Goal: Complete application form: Complete application form

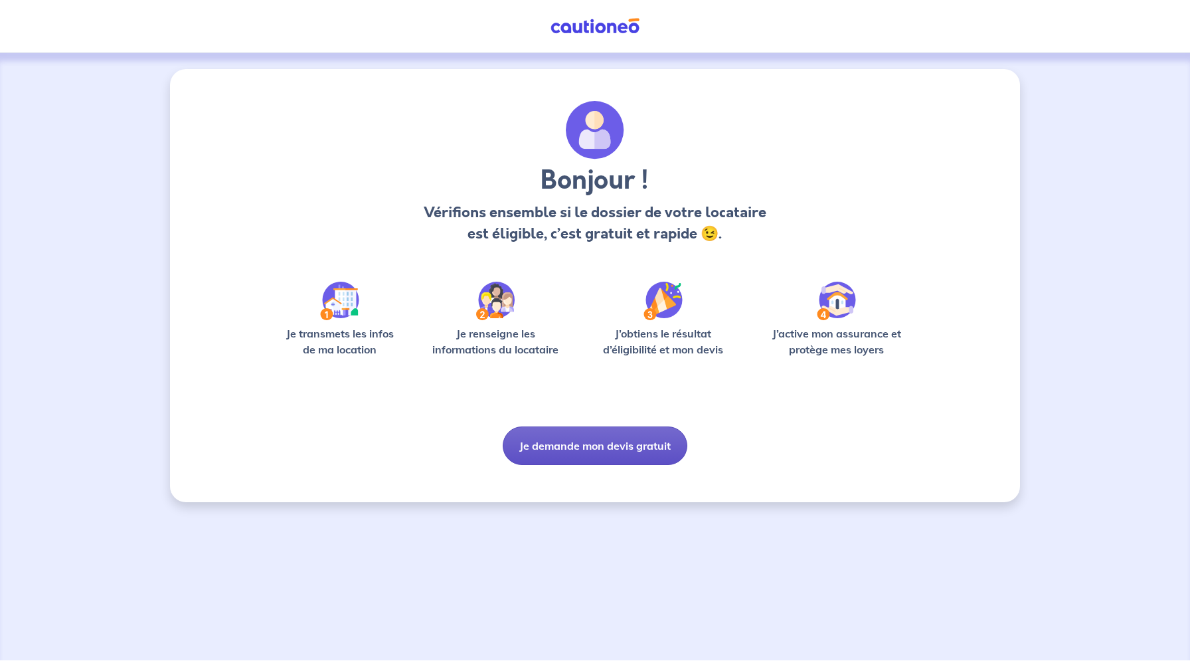
click at [598, 440] on button "Je demande mon devis gratuit" at bounding box center [595, 445] width 185 height 39
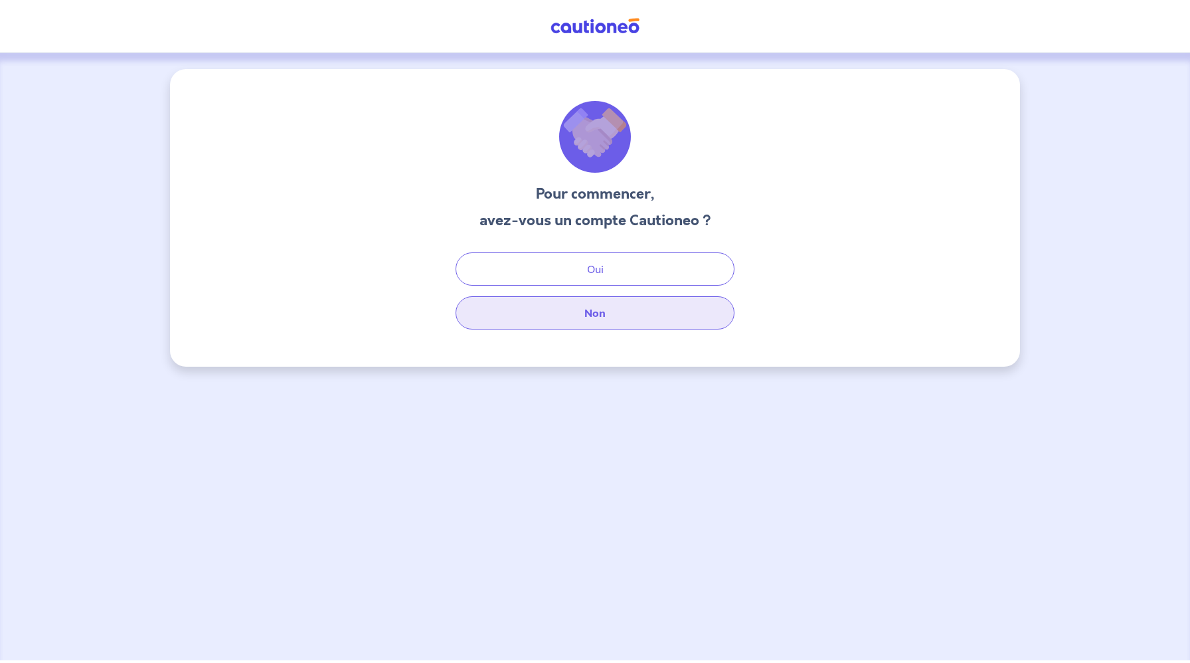
click at [596, 318] on button "Non" at bounding box center [595, 312] width 279 height 33
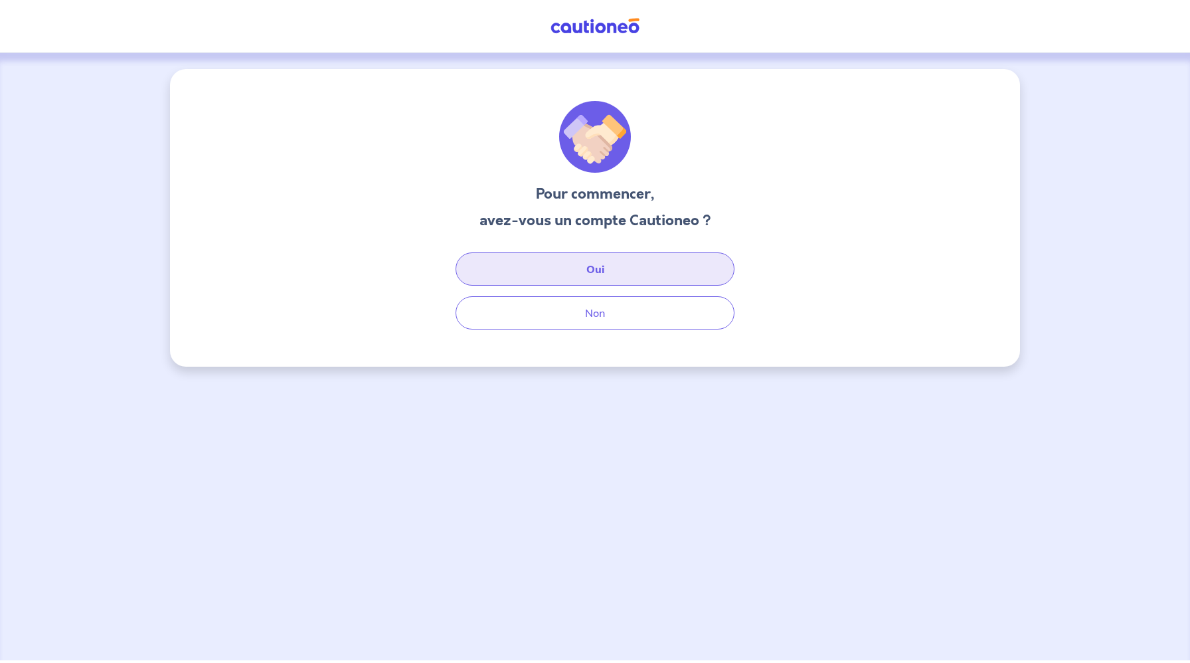
click at [586, 272] on button "Oui" at bounding box center [595, 268] width 279 height 33
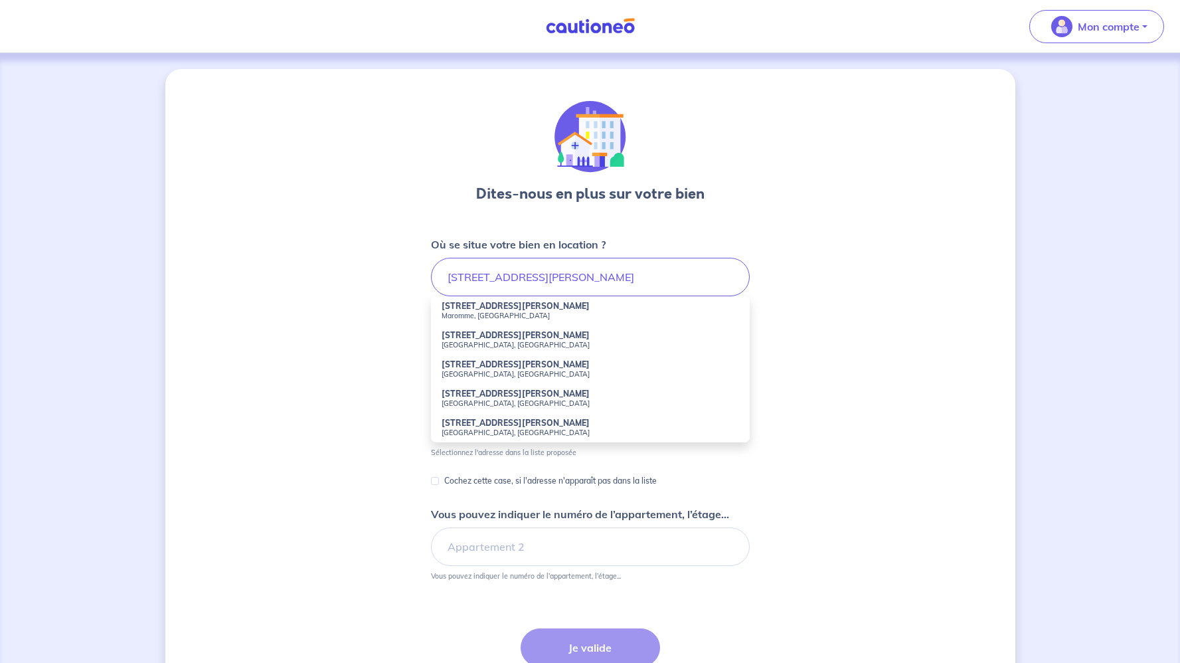
click at [473, 315] on small "Maromme, France" at bounding box center [590, 315] width 297 height 9
type input "13 Rue André Maurois, Maromme, France"
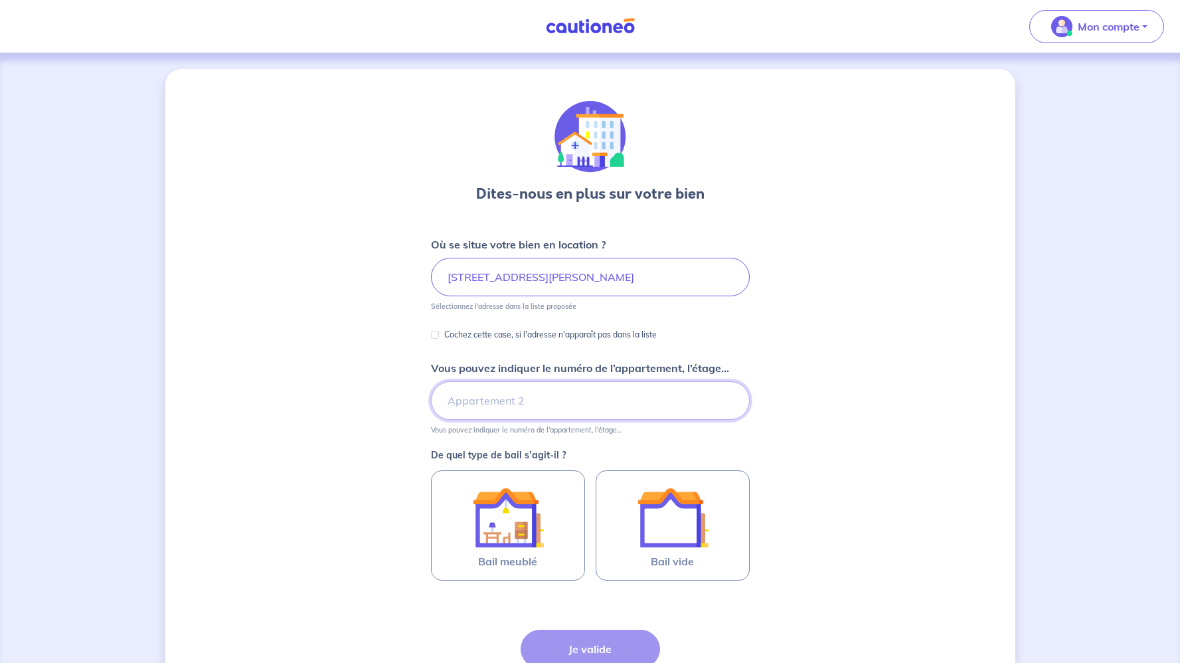
click at [486, 403] on input "Vous pouvez indiquer le numéro de l’appartement, l’étage..." at bounding box center [590, 400] width 319 height 39
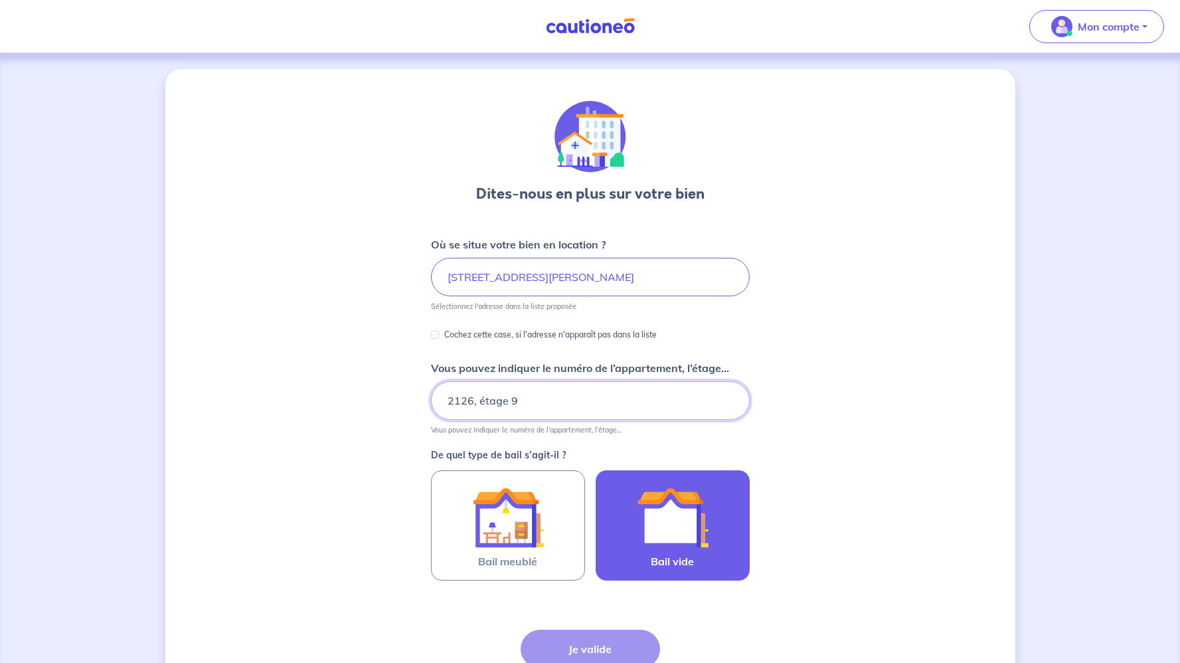
type input "2126, étage 9"
click at [724, 530] on div at bounding box center [672, 517] width 121 height 72
click at [0, 0] on input "Bail vide" at bounding box center [0, 0] width 0 height 0
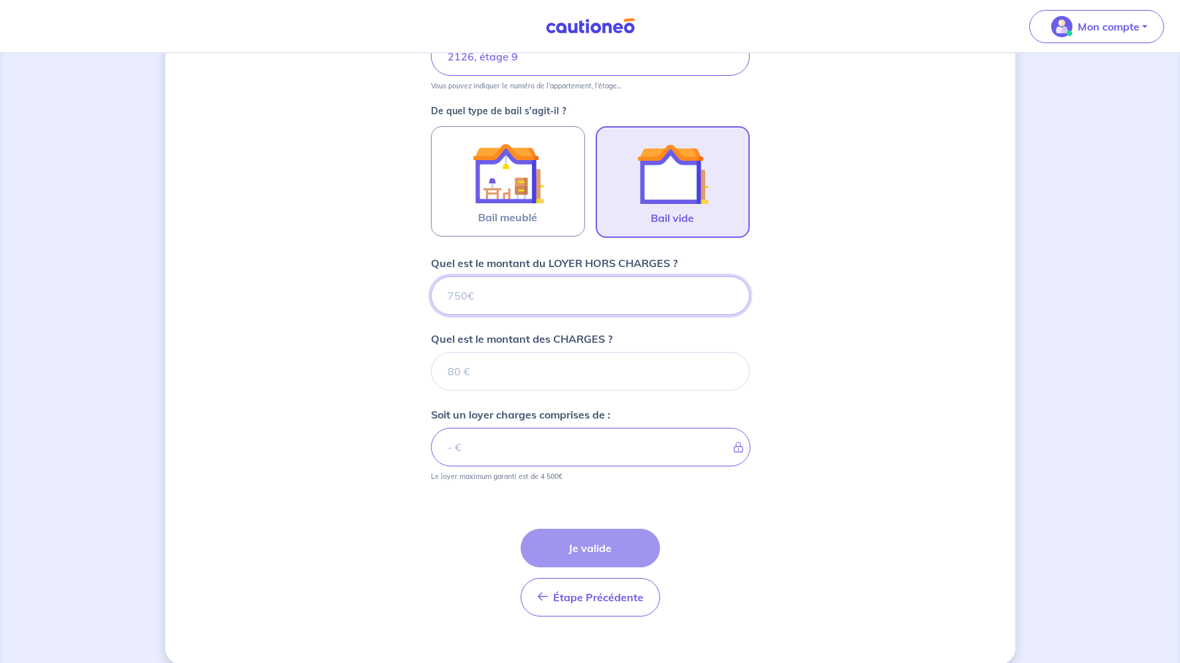
scroll to position [361, 0]
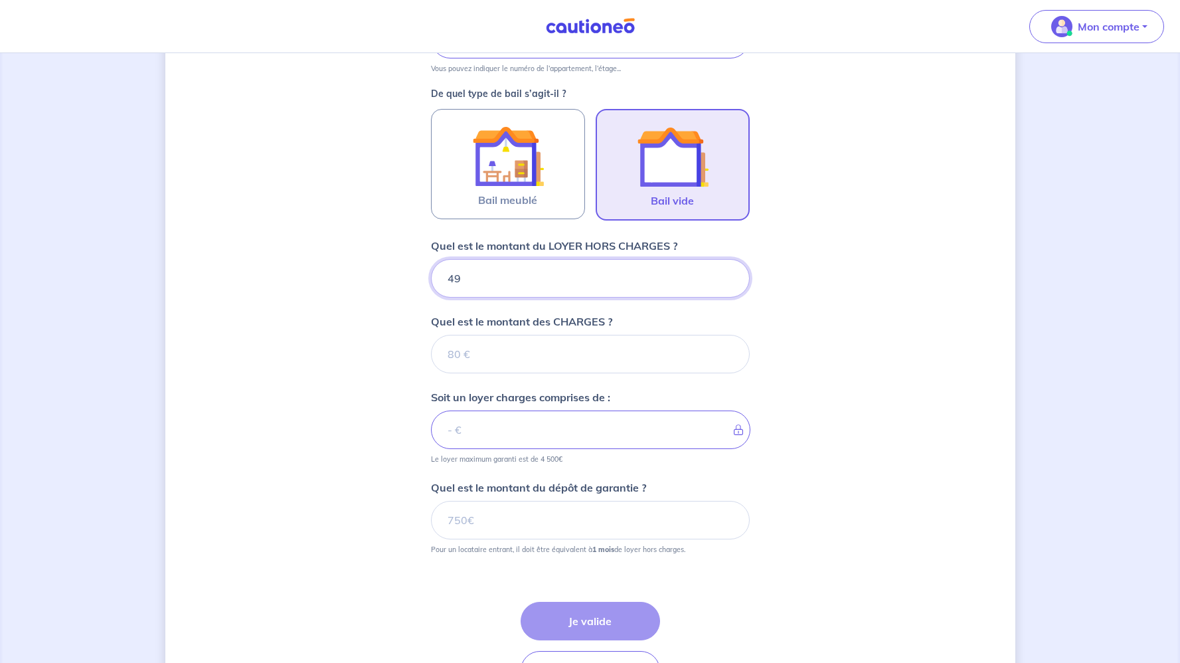
type input "490"
click at [576, 353] on input "Quel est le montant des CHARGES ?" at bounding box center [590, 354] width 319 height 39
type input "1"
type input "491"
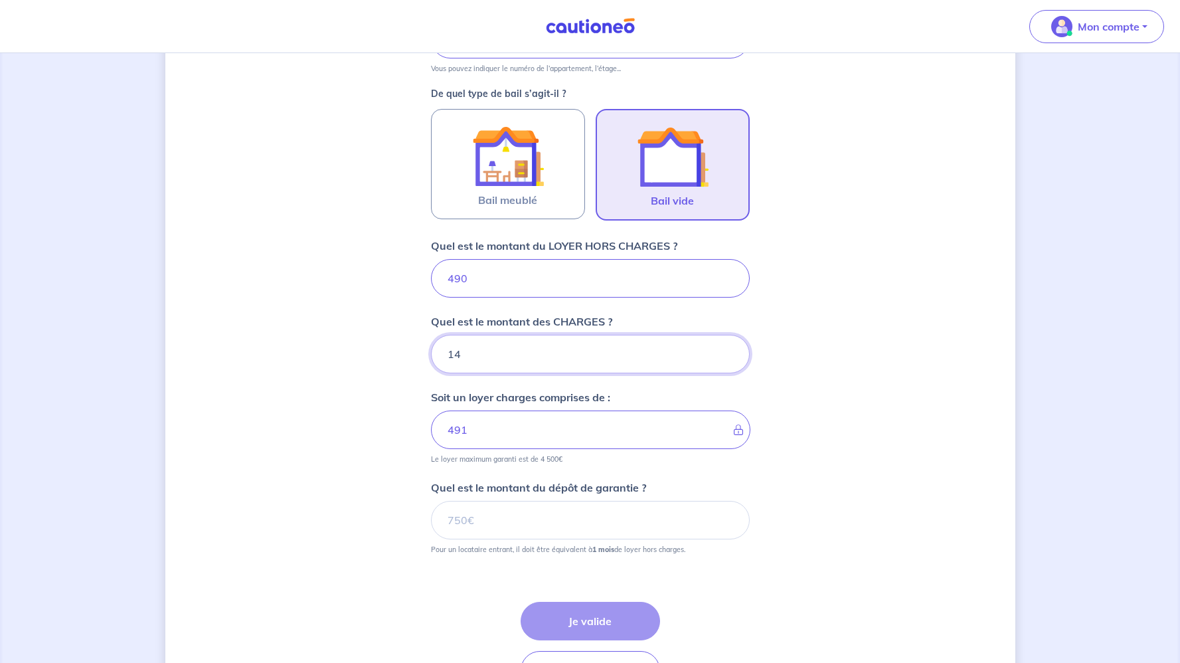
type input "140"
type input "630"
type input "140"
click at [509, 519] on input "Quel est le montant du dépôt de garantie ?" at bounding box center [590, 520] width 319 height 39
type input "490"
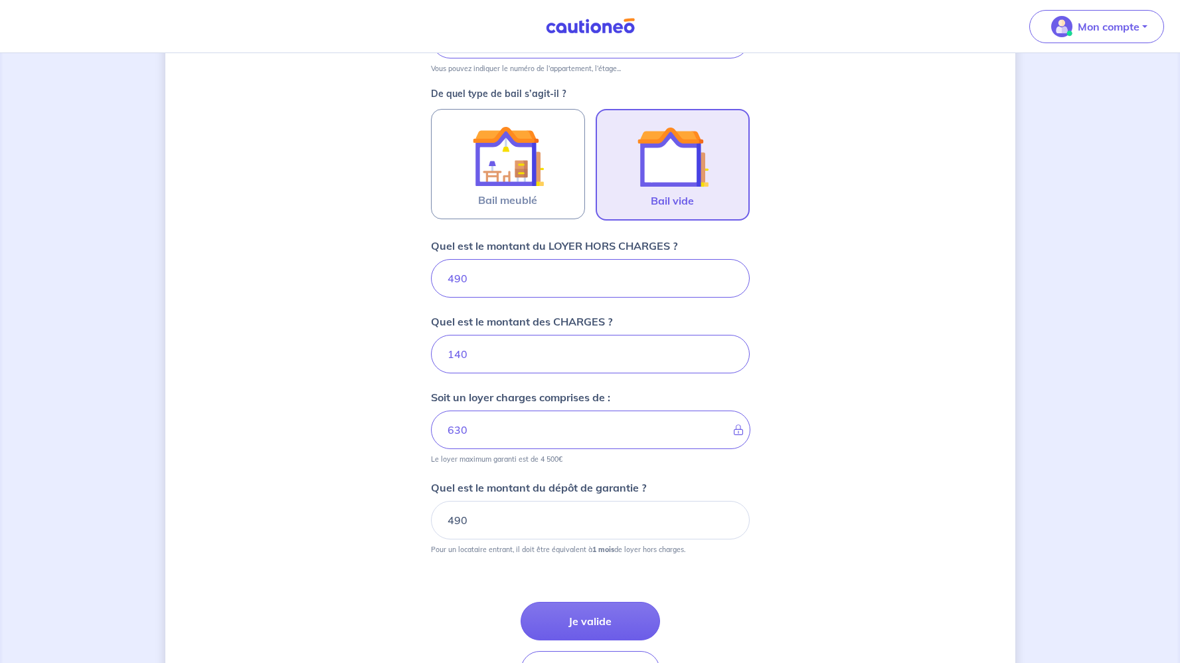
scroll to position [452, 0]
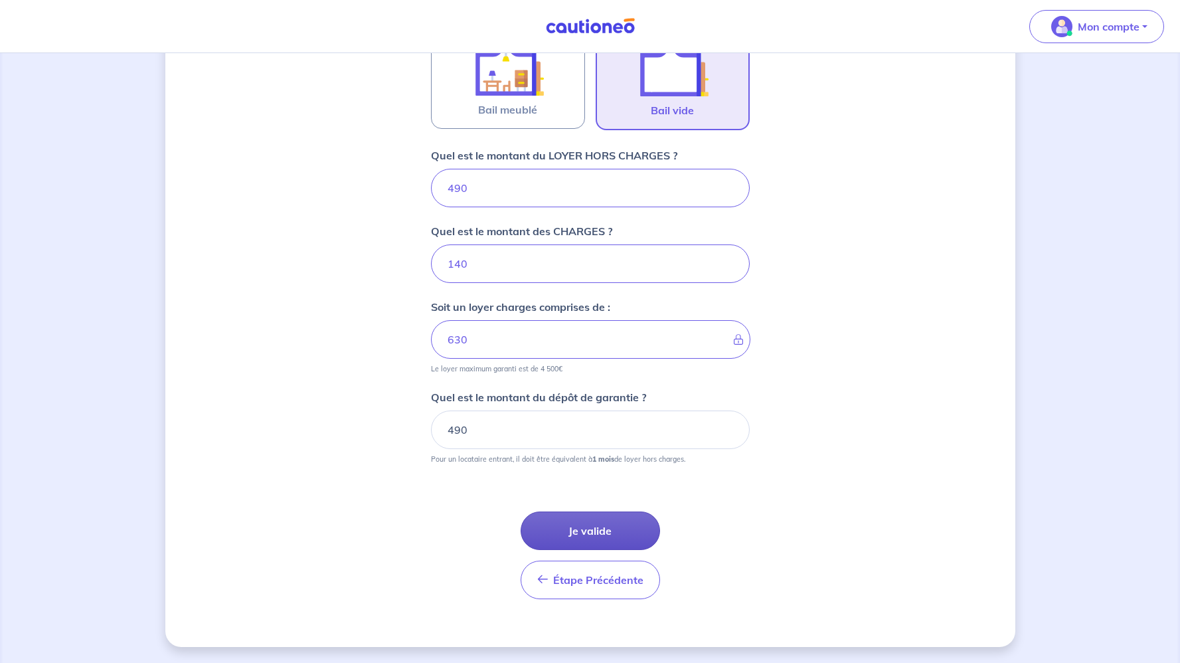
click at [624, 533] on button "Je valide" at bounding box center [590, 530] width 139 height 39
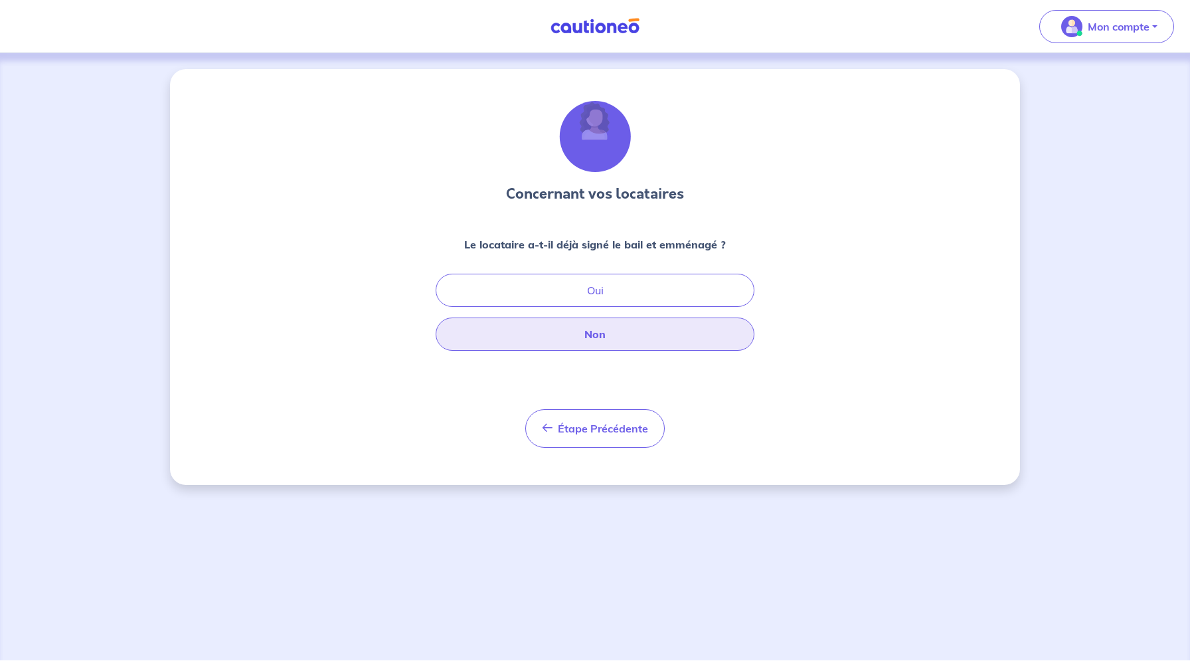
click at [642, 337] on button "Non" at bounding box center [595, 333] width 319 height 33
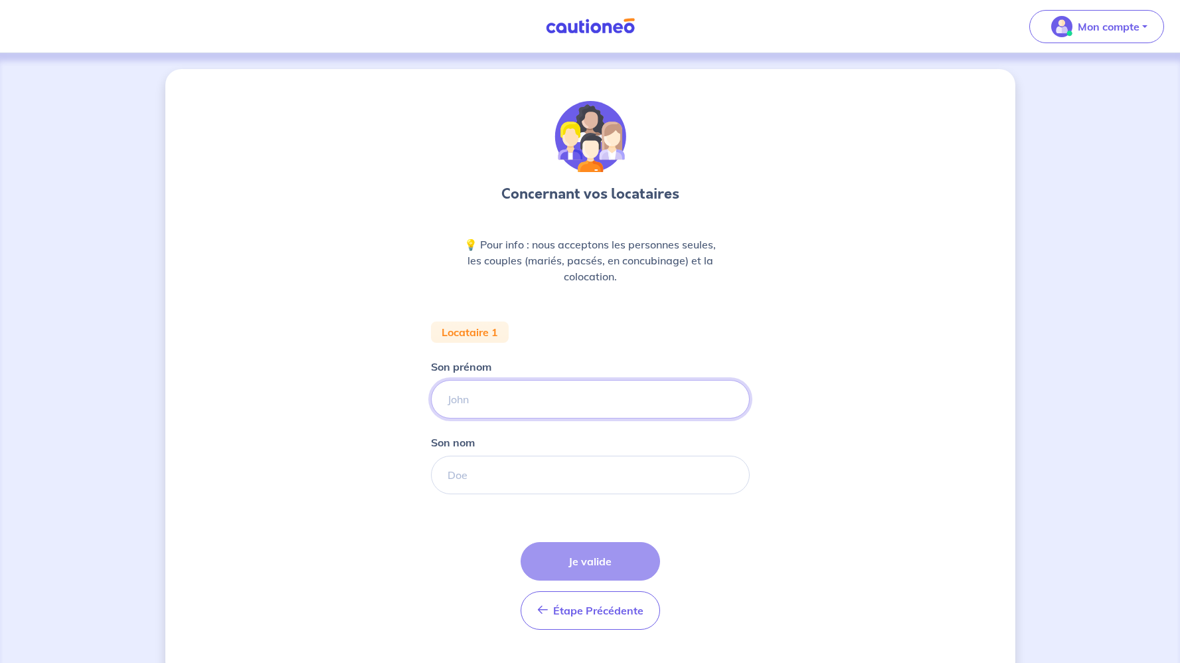
click at [575, 394] on input "Son prénom" at bounding box center [590, 399] width 319 height 39
click at [515, 398] on input "Son prénom" at bounding box center [590, 399] width 319 height 39
type input "felicia"
click at [501, 472] on input "Son nom" at bounding box center [590, 475] width 319 height 39
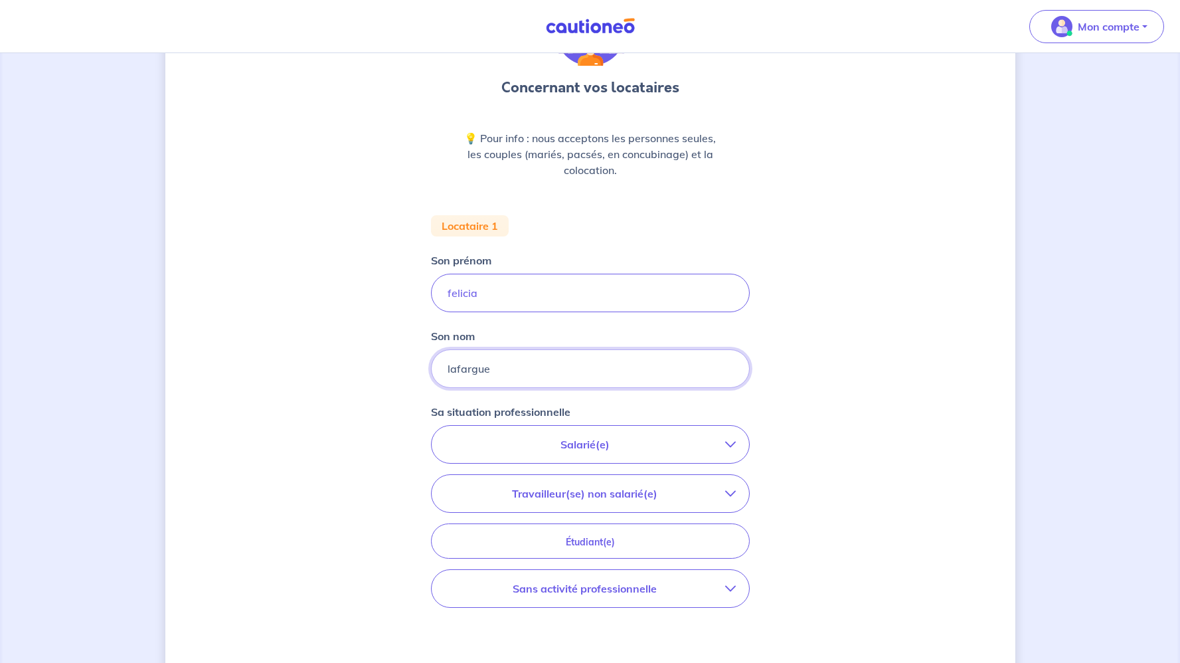
scroll to position [108, 0]
type input "lafargue"
click at [604, 423] on div "Salarié(e) CDI hors période d'essai CDI en période d'essai (min. 3 bulletins de…" at bounding box center [590, 442] width 319 height 39
click at [602, 444] on p "Salarié(e)" at bounding box center [585, 442] width 280 height 16
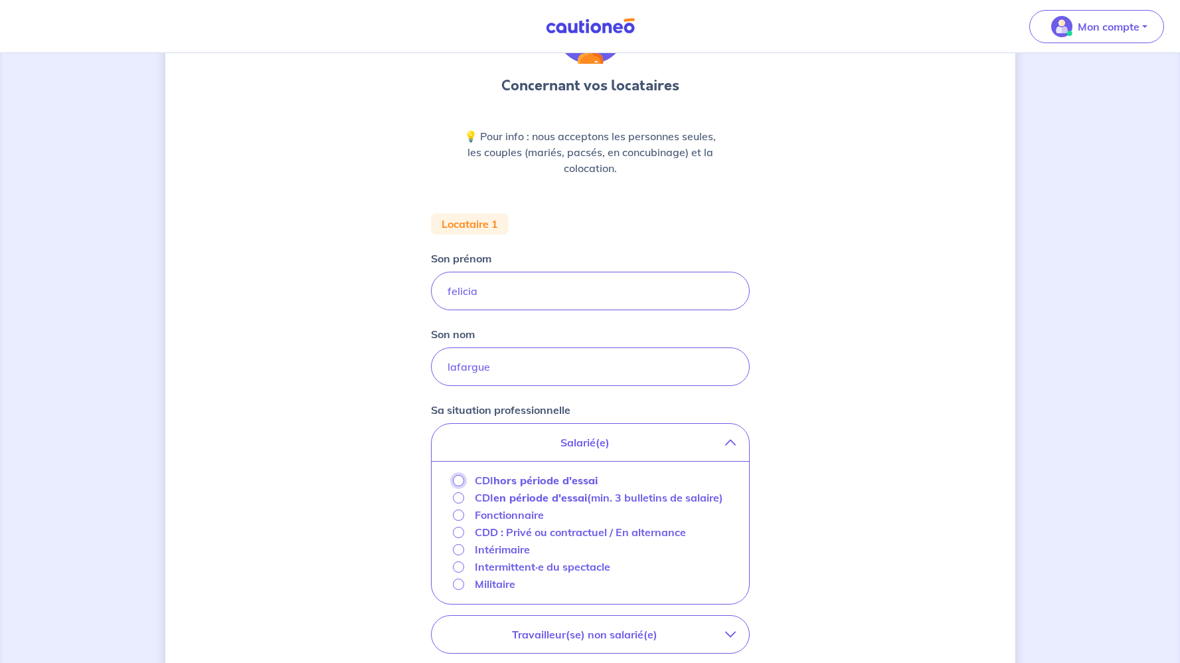
click at [458, 477] on input "CDI hors période d'essai" at bounding box center [458, 480] width 11 height 11
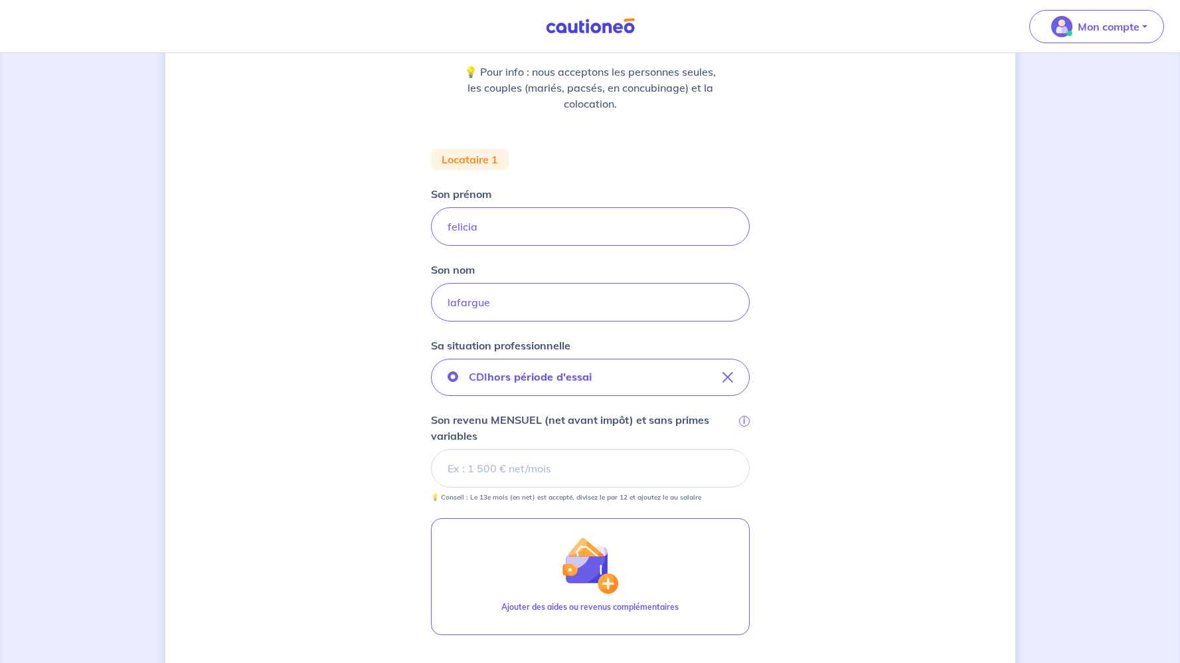
scroll to position [173, 0]
click at [541, 463] on input "Son revenu MENSUEL (net avant impôt) et sans primes variables i" at bounding box center [590, 467] width 319 height 39
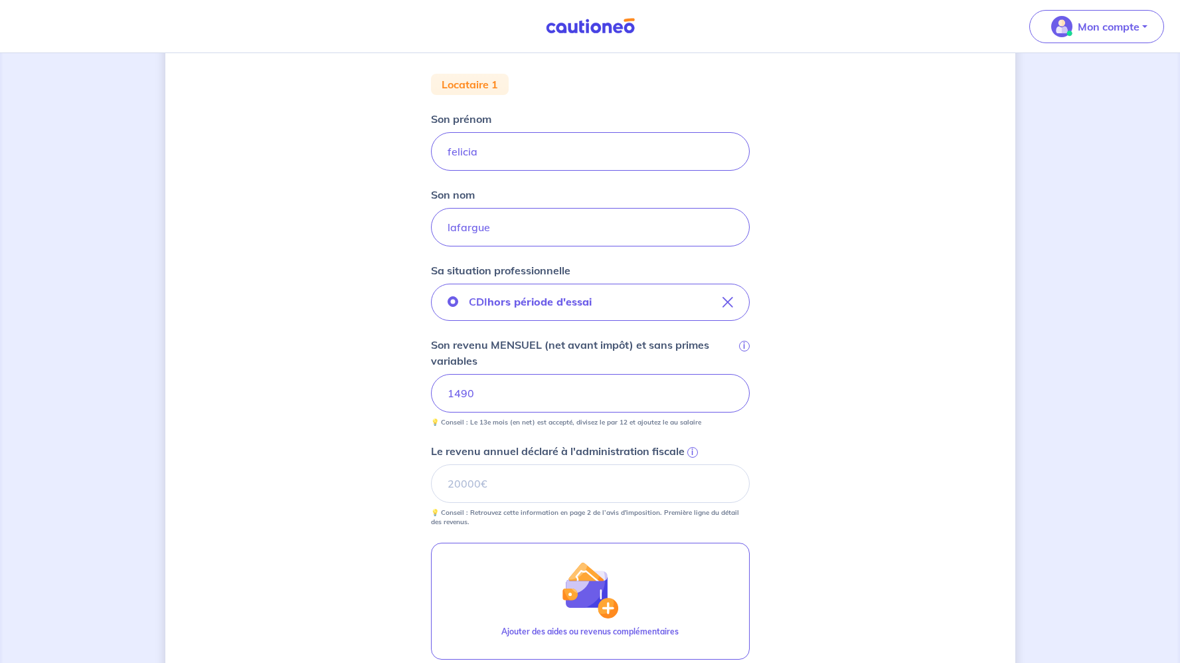
scroll to position [248, 0]
click at [535, 490] on input "Le revenu annuel déclaré à l'administration fiscale i" at bounding box center [590, 482] width 319 height 39
type input "0"
click at [330, 507] on div "Concernant vos locataires 💡 Pour info : nous acceptons les personnes seules, le…" at bounding box center [590, 339] width 850 height 1037
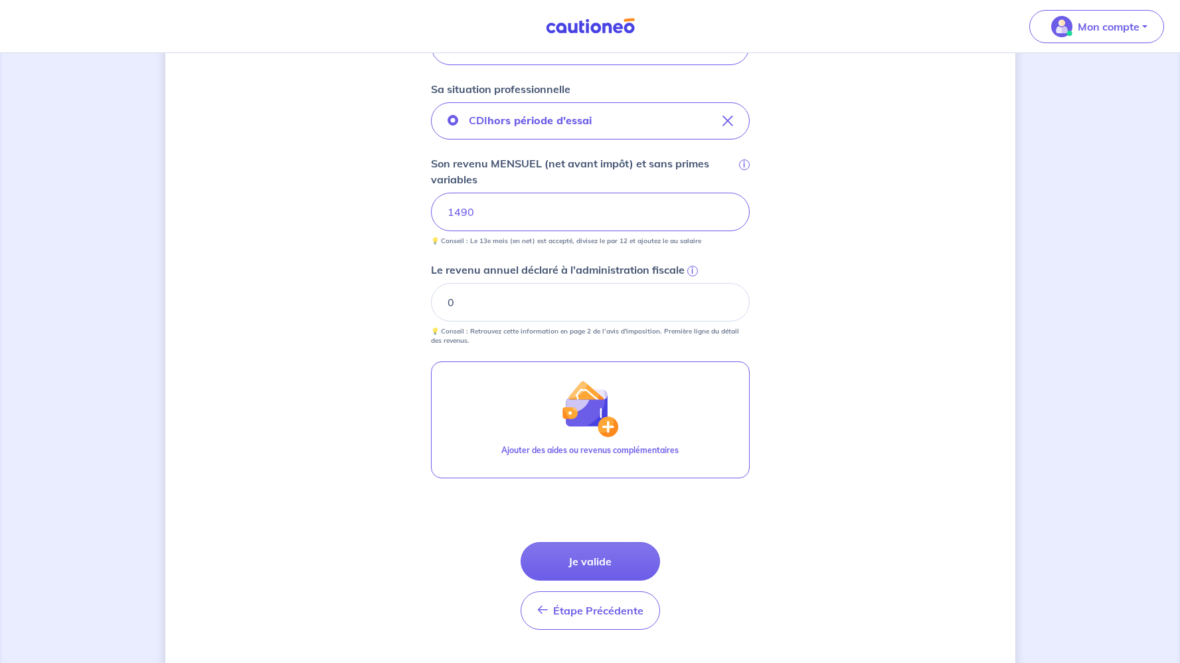
scroll to position [434, 0]
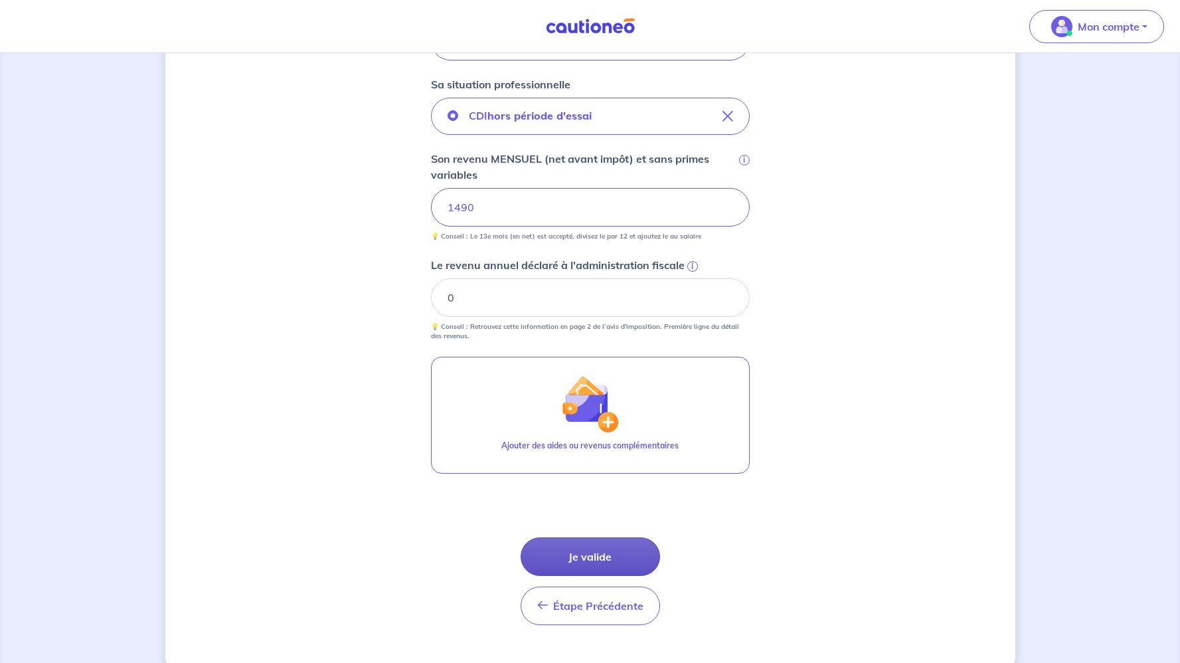
click at [614, 558] on button "Je valide" at bounding box center [590, 556] width 139 height 39
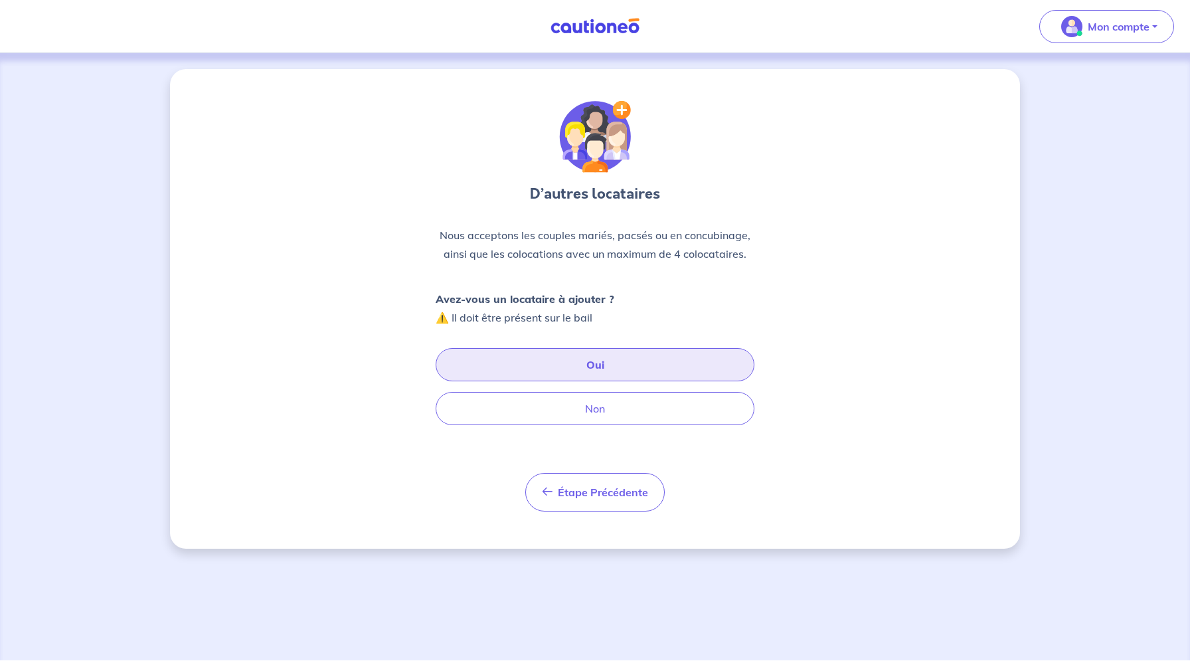
click at [590, 358] on button "Oui" at bounding box center [595, 364] width 319 height 33
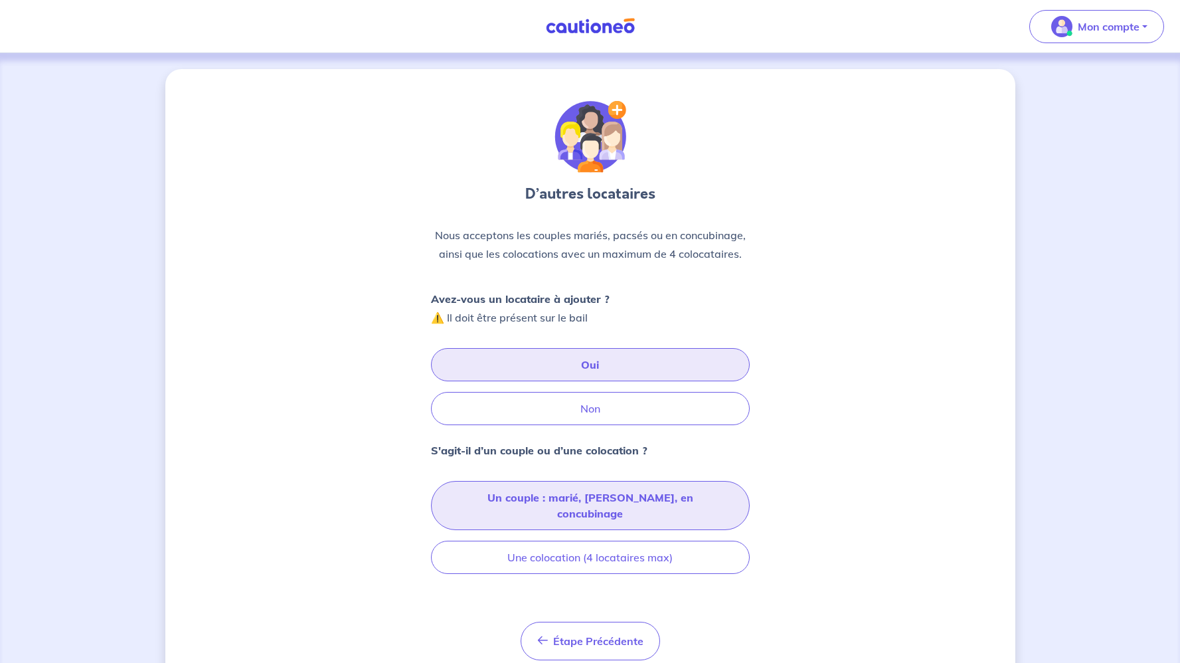
click at [574, 503] on button "Un couple : marié, pacsé, en concubinage" at bounding box center [590, 505] width 319 height 49
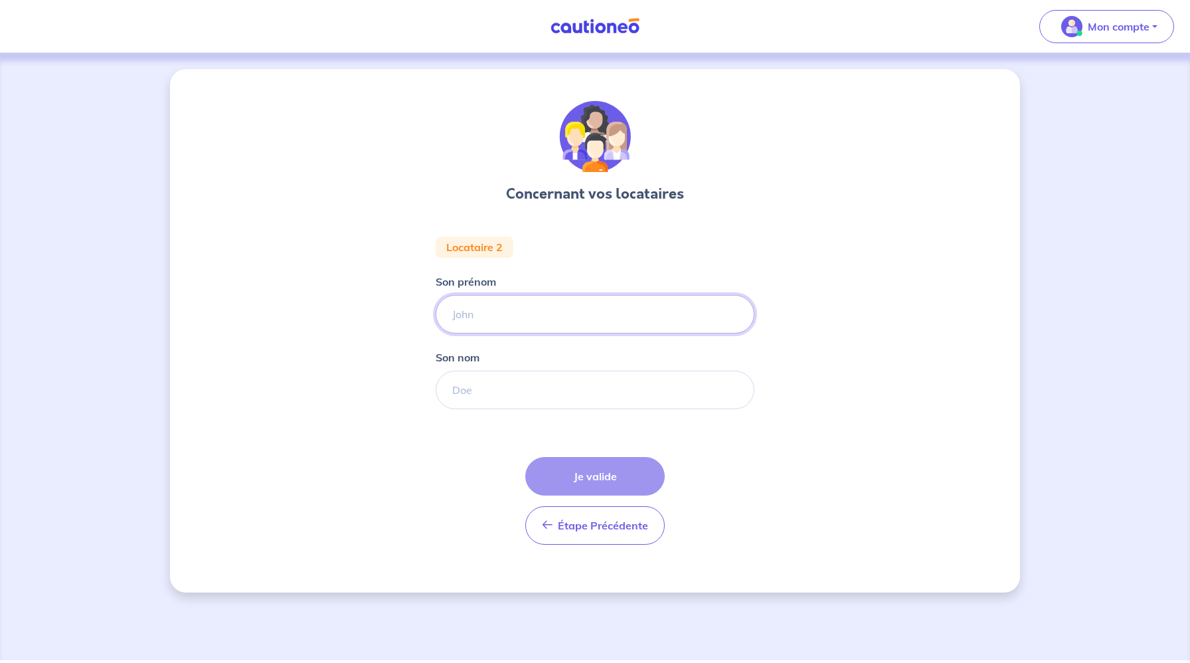
click at [533, 325] on input "Son prénom" at bounding box center [595, 314] width 319 height 39
type input "Gilles"
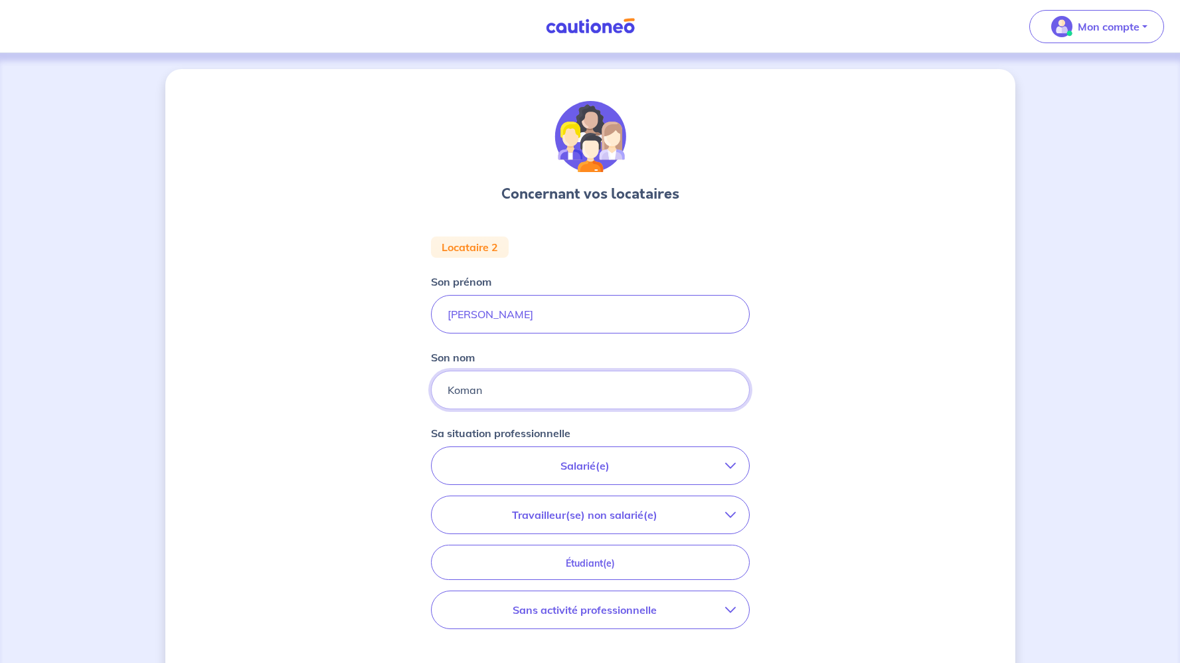
type input "Koman"
click at [618, 616] on p "Sans activité professionnelle" at bounding box center [585, 610] width 280 height 16
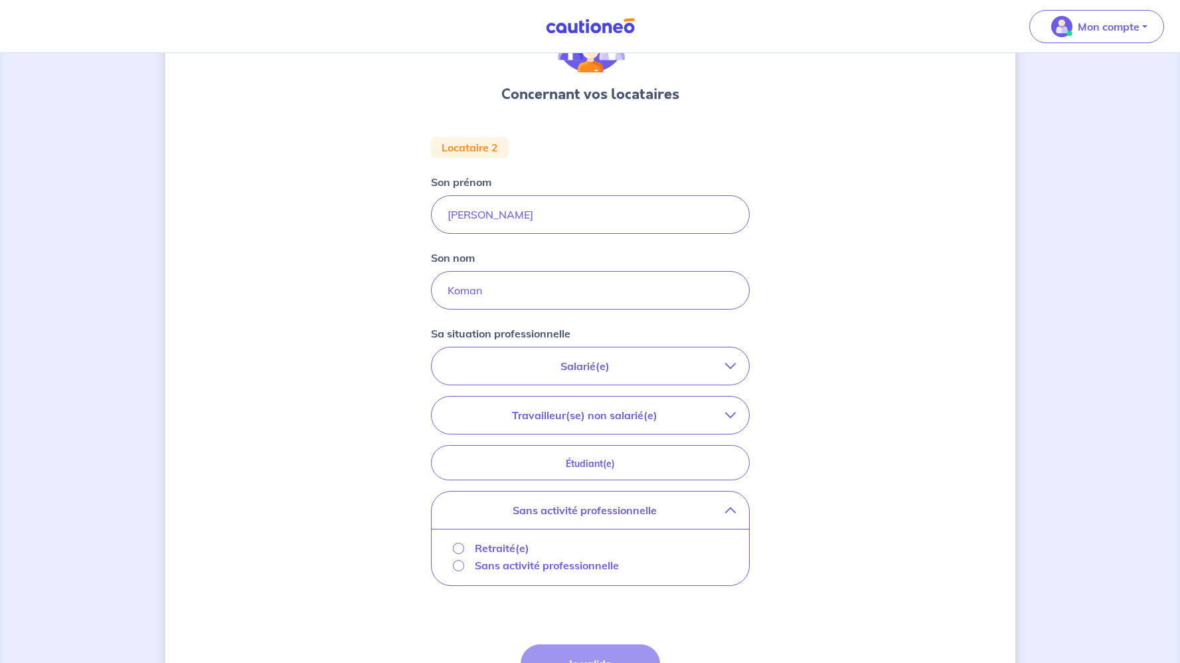
click at [567, 566] on p "Sans activité professionnelle" at bounding box center [547, 565] width 144 height 16
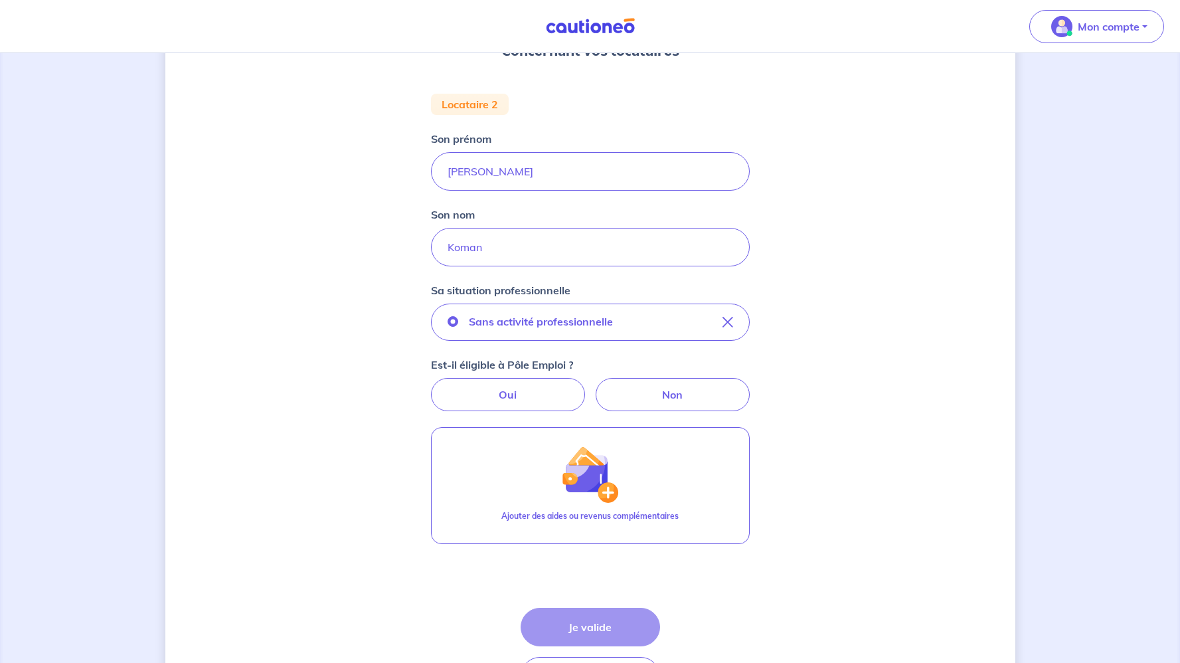
scroll to position [145, 0]
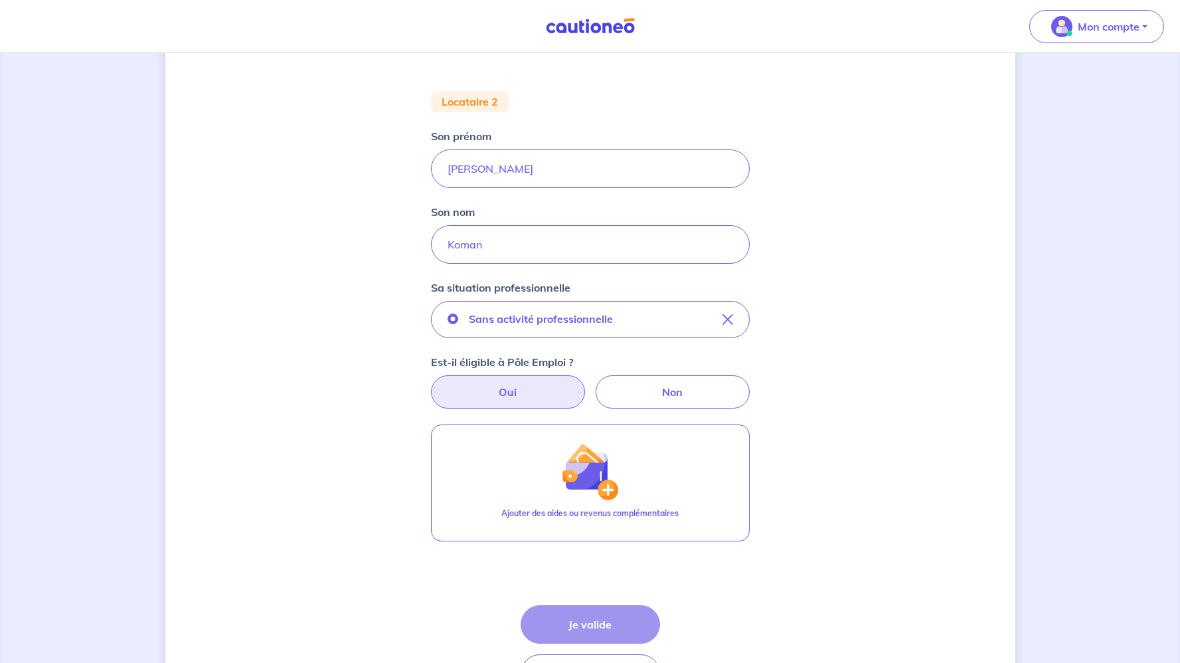
click at [527, 390] on label "Oui" at bounding box center [508, 391] width 154 height 33
click at [586, 384] on input "Oui" at bounding box center [590, 379] width 9 height 9
radio input "true"
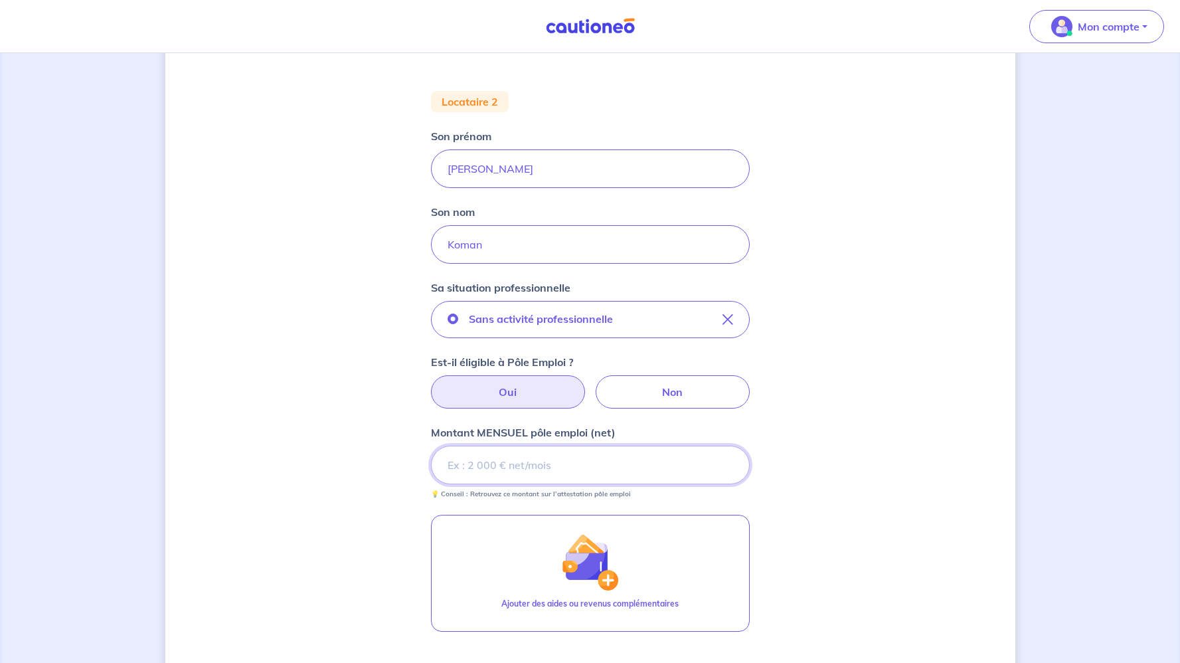
click at [510, 468] on input "Montant MENSUEL pôle emploi (net)" at bounding box center [590, 465] width 319 height 39
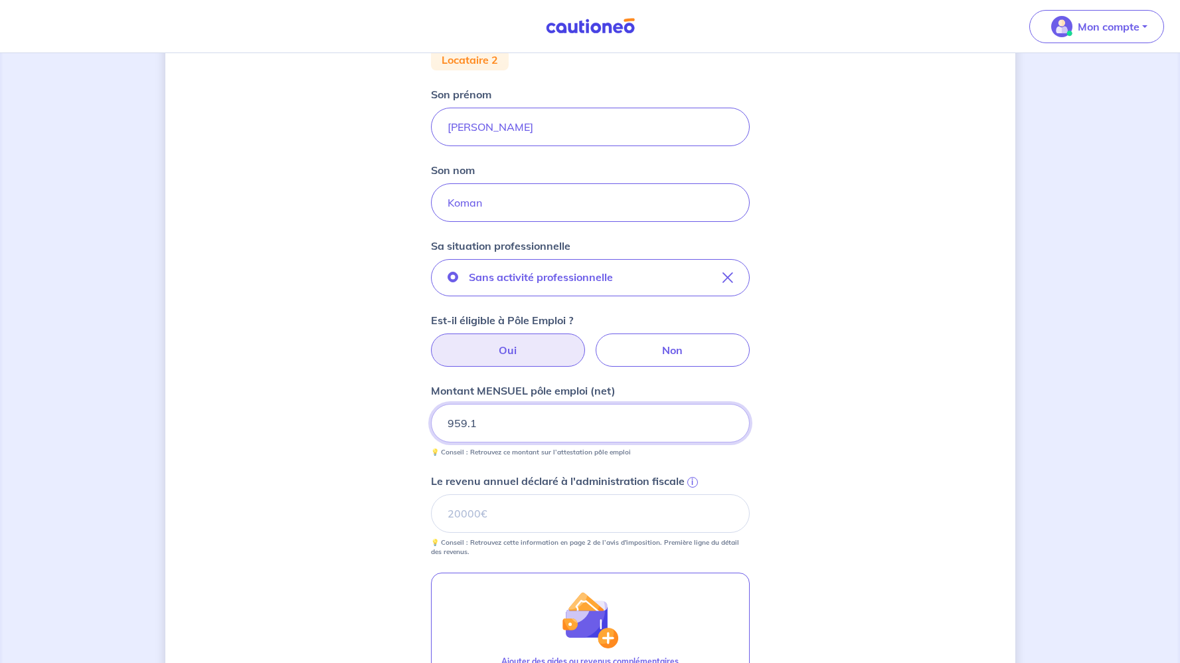
scroll to position [189, 0]
click at [532, 515] on input "Le revenu annuel déclaré à l'administration fiscale i" at bounding box center [590, 512] width 319 height 39
type input "0"
click at [377, 566] on div "Concernant vos locataires Locataire 2 Son prénom Gilles Son nom Koman Sa situat…" at bounding box center [590, 383] width 850 height 1007
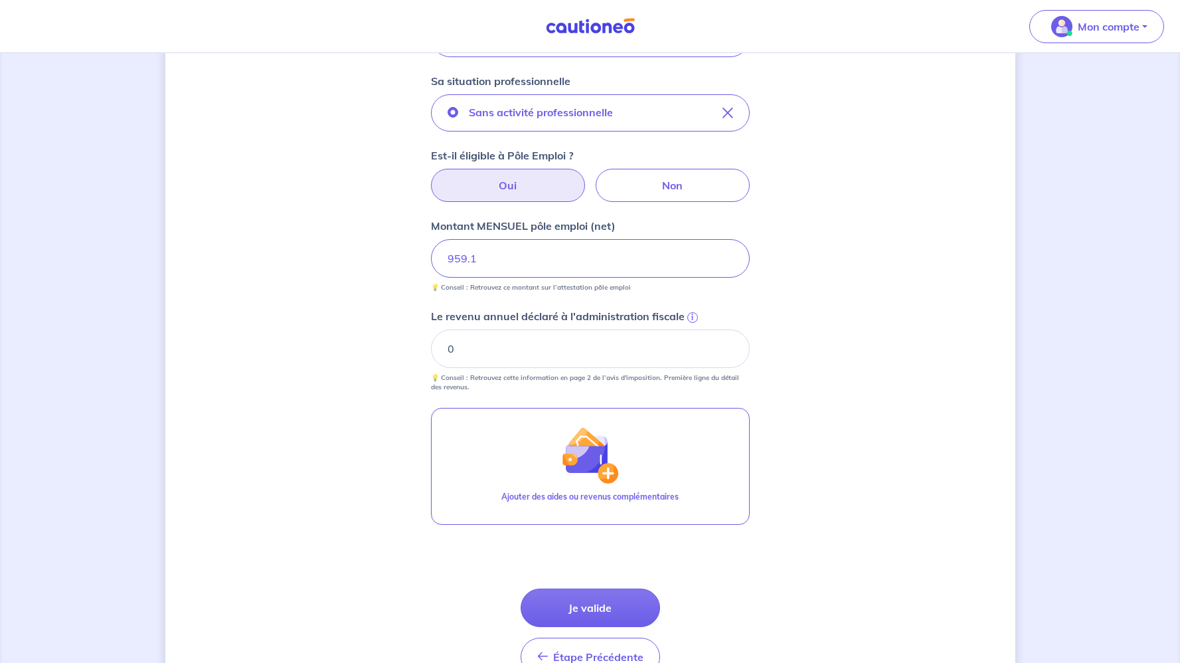
scroll to position [354, 0]
click at [600, 604] on button "Je valide" at bounding box center [590, 605] width 139 height 39
